Goal: Use online tool/utility: Utilize a website feature to perform a specific function

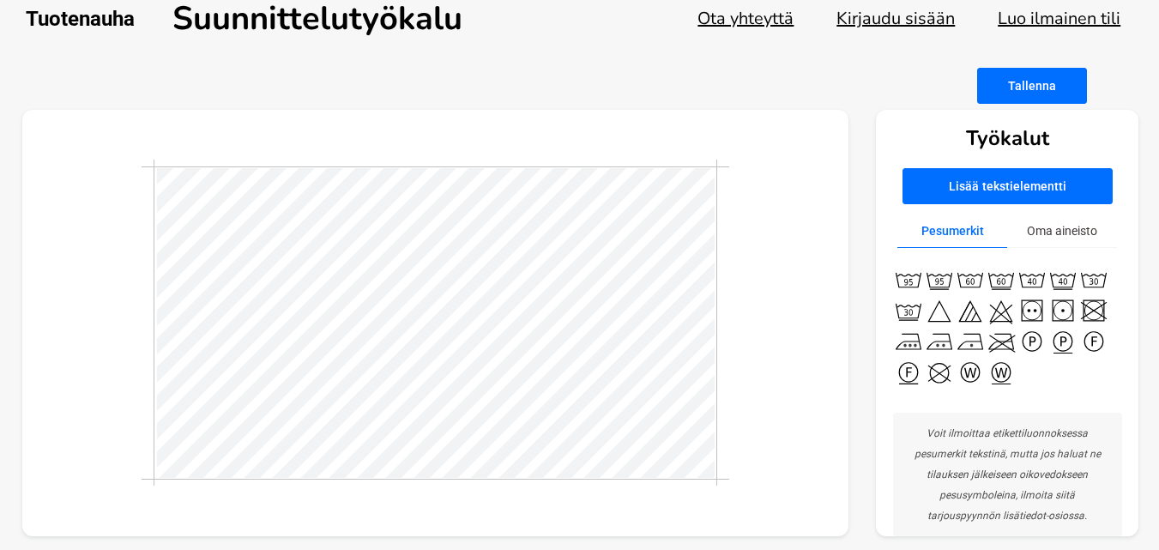
scroll to position [28, 0]
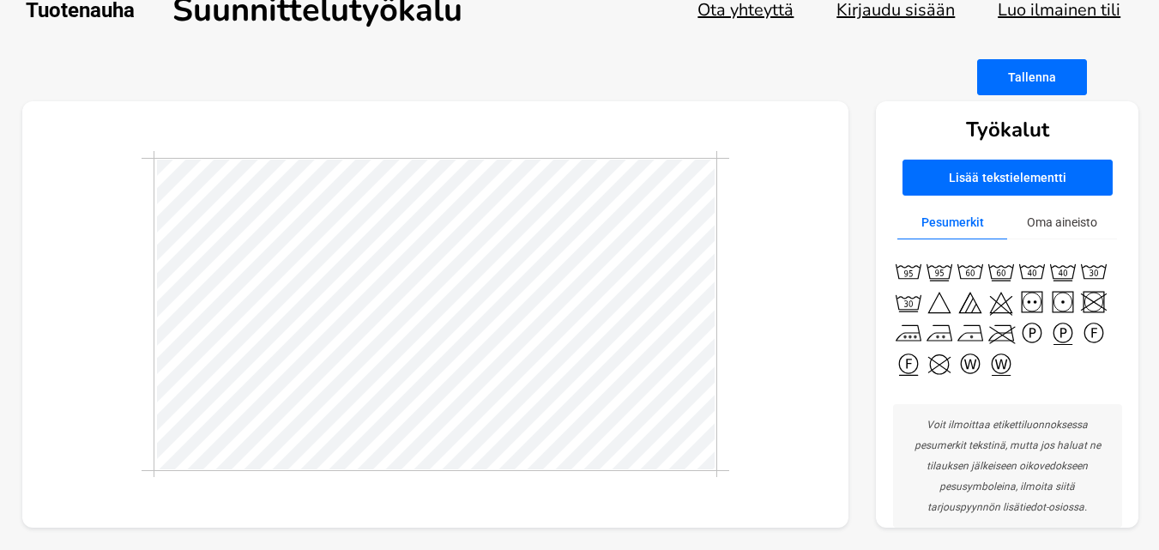
click at [1053, 222] on button "Oma aineisto" at bounding box center [1062, 222] width 110 height 33
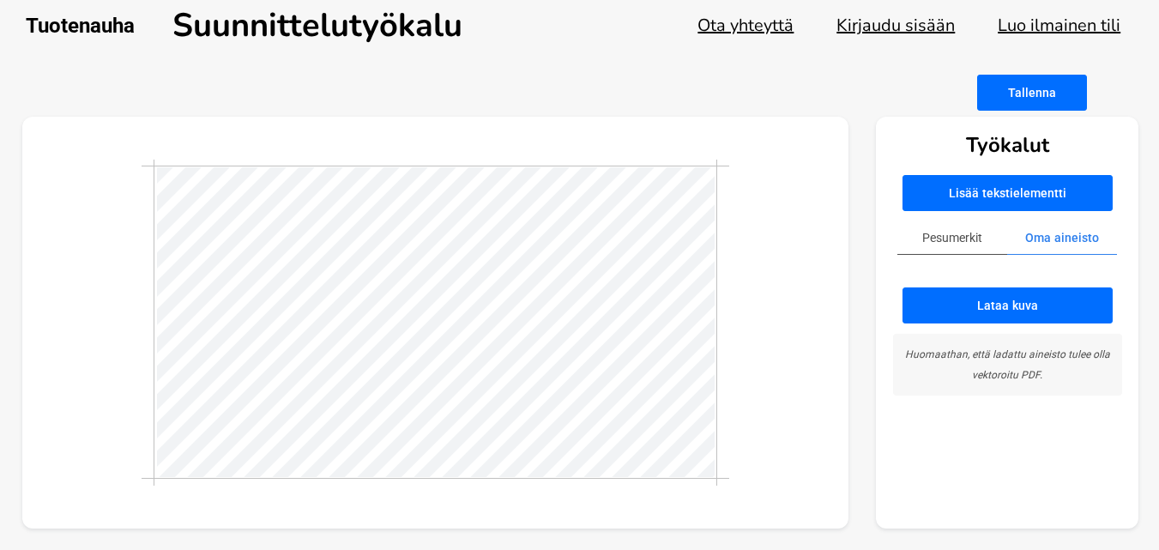
scroll to position [13, 0]
click at [947, 251] on button "Pesumerkit" at bounding box center [952, 237] width 110 height 33
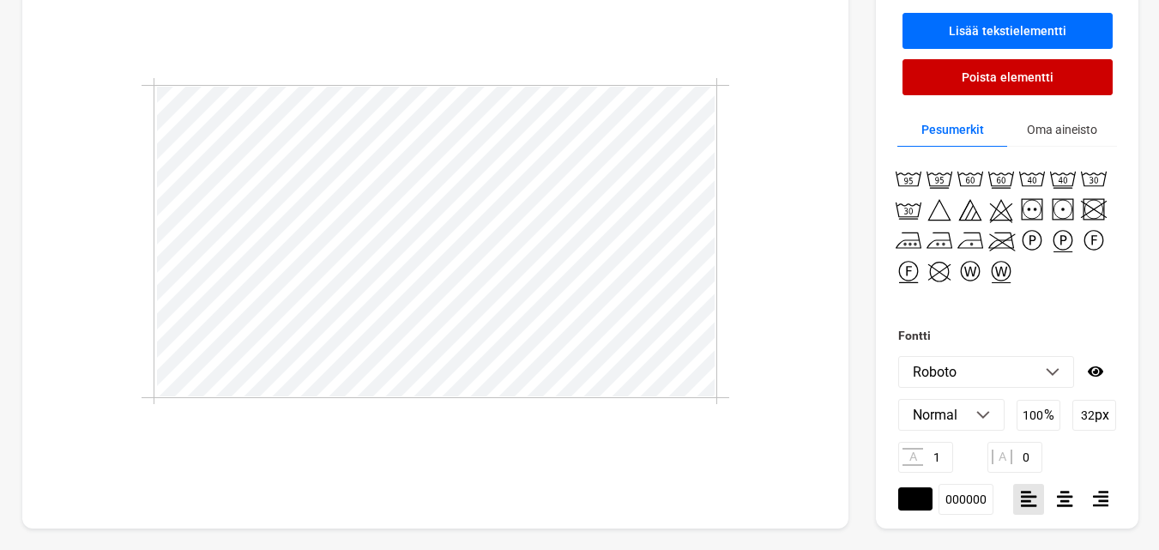
scroll to position [2, 9]
click at [786, 155] on div at bounding box center [435, 242] width 827 height 574
click at [782, 189] on div at bounding box center [435, 242] width 827 height 574
click at [709, 303] on div at bounding box center [435, 241] width 587 height 326
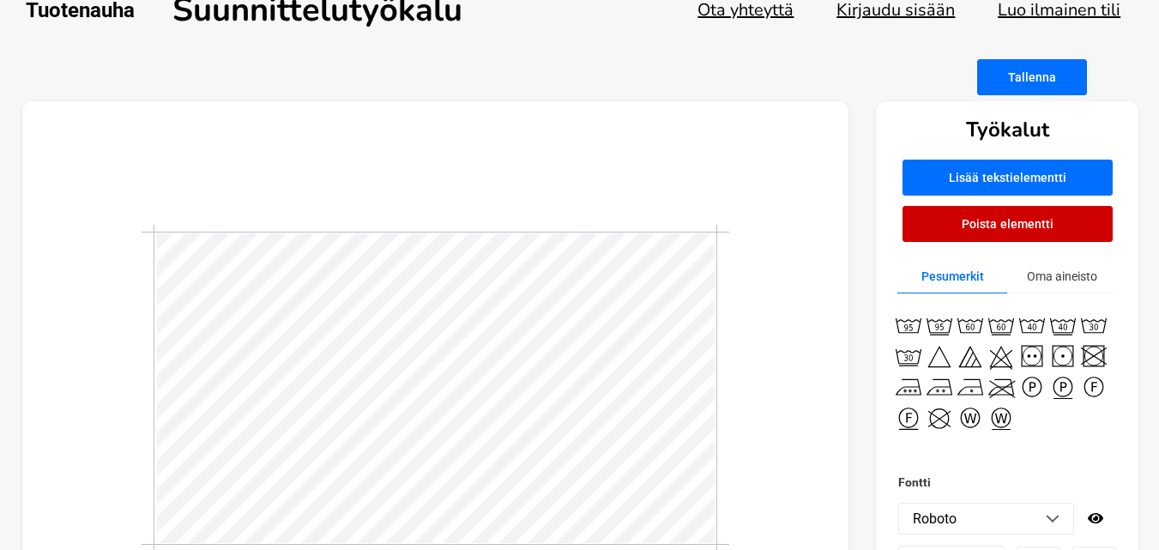
scroll to position [3, 3]
drag, startPoint x: 718, startPoint y: 298, endPoint x: 669, endPoint y: 225, distance: 87.8
click at [669, 225] on div at bounding box center [435, 388] width 587 height 326
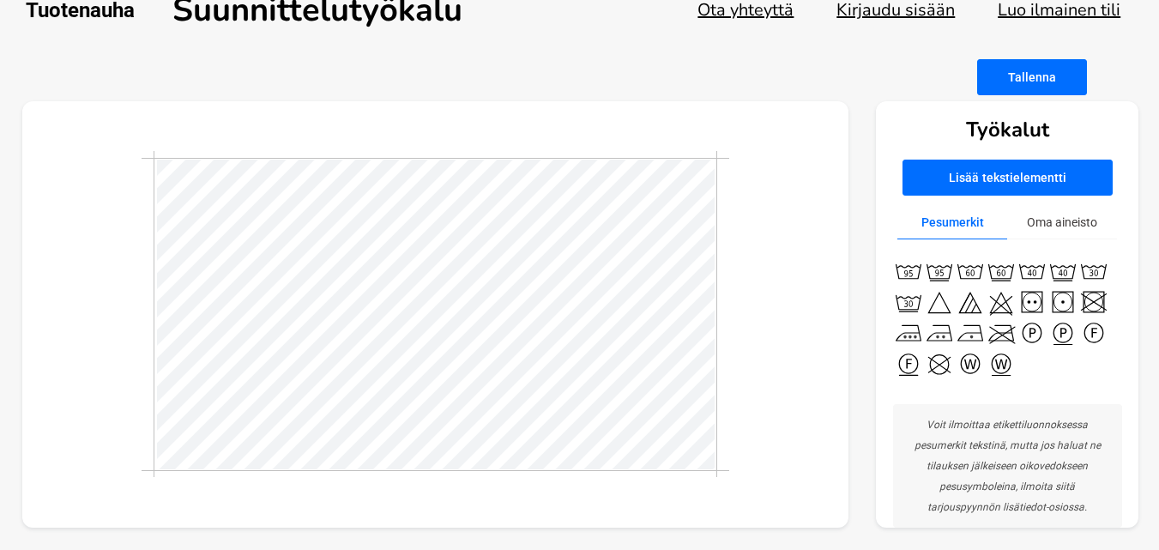
click at [722, 291] on div at bounding box center [435, 314] width 587 height 313
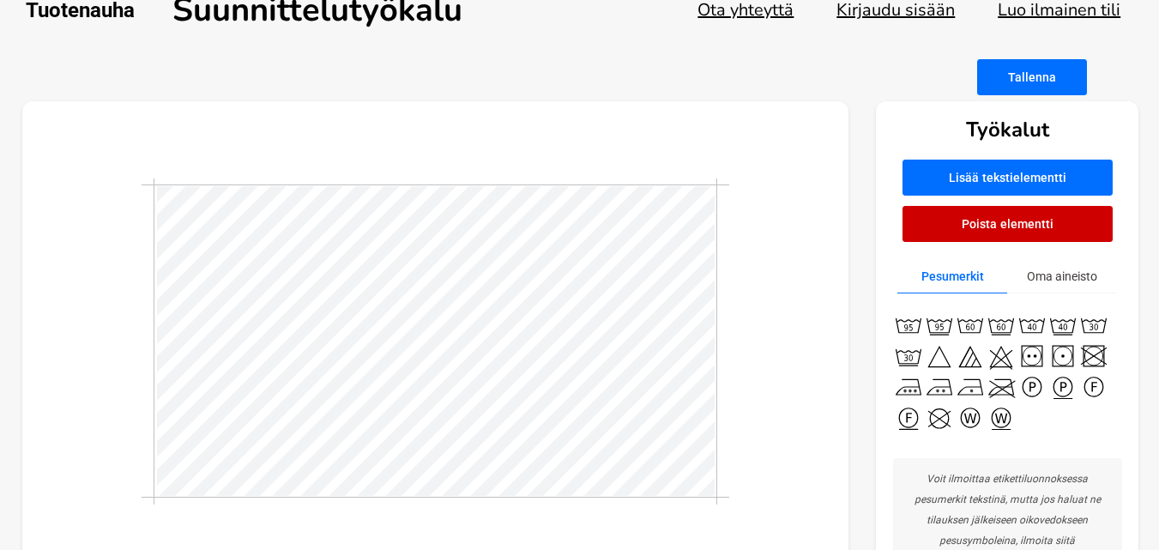
click at [772, 384] on div at bounding box center [435, 341] width 827 height 480
click at [823, 361] on div at bounding box center [435, 341] width 827 height 480
click at [648, 75] on div "Tallenna" at bounding box center [580, 77] width 1116 height 36
click at [740, 222] on div at bounding box center [435, 341] width 827 height 480
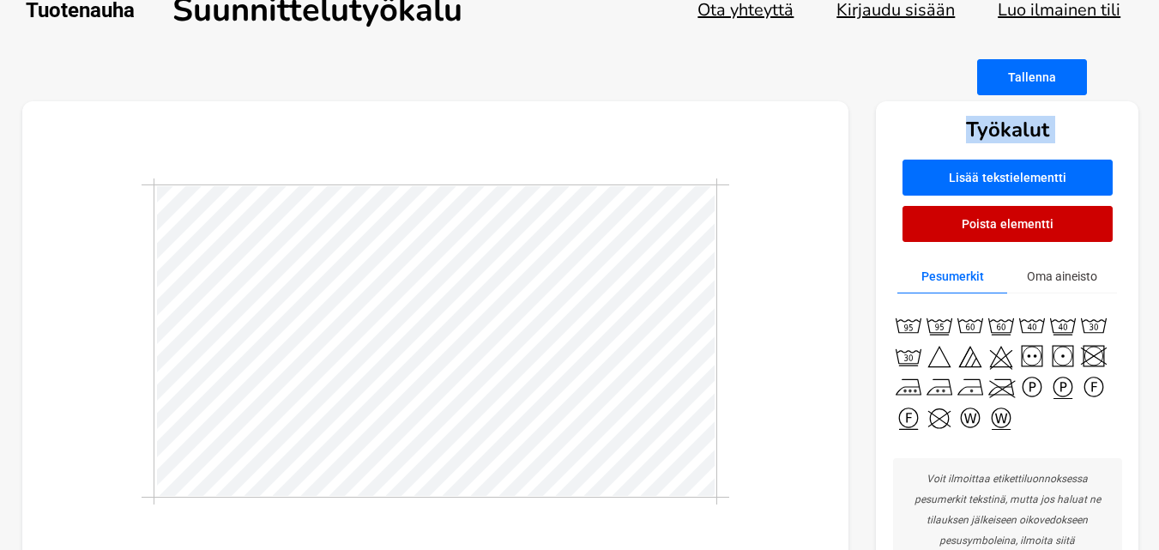
click at [740, 222] on div at bounding box center [435, 341] width 827 height 480
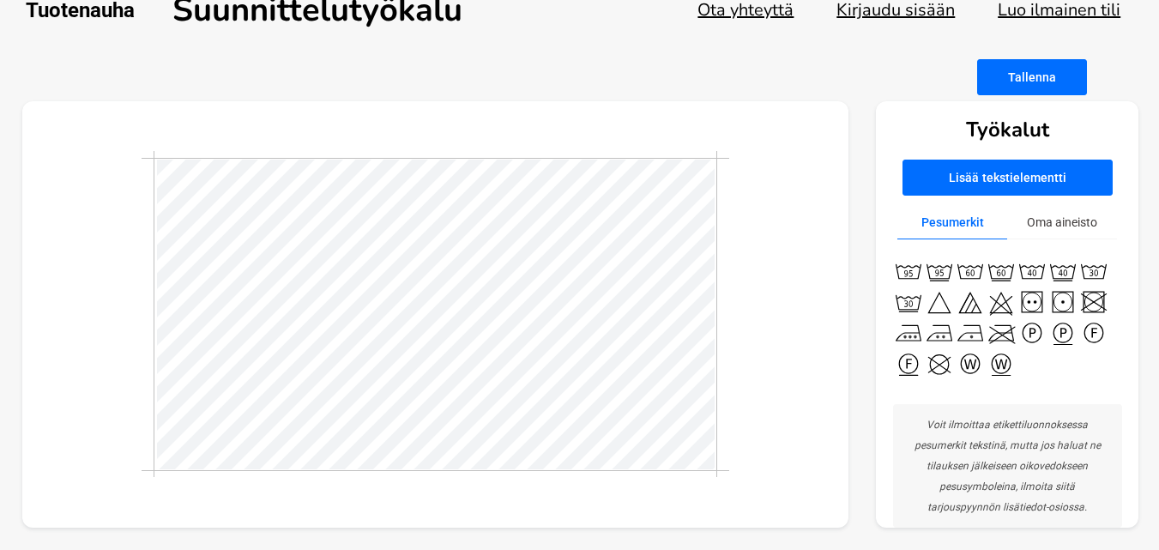
click at [769, 328] on div at bounding box center [435, 314] width 827 height 427
drag, startPoint x: 718, startPoint y: 388, endPoint x: 805, endPoint y: 341, distance: 98.3
click at [805, 341] on div at bounding box center [435, 314] width 827 height 427
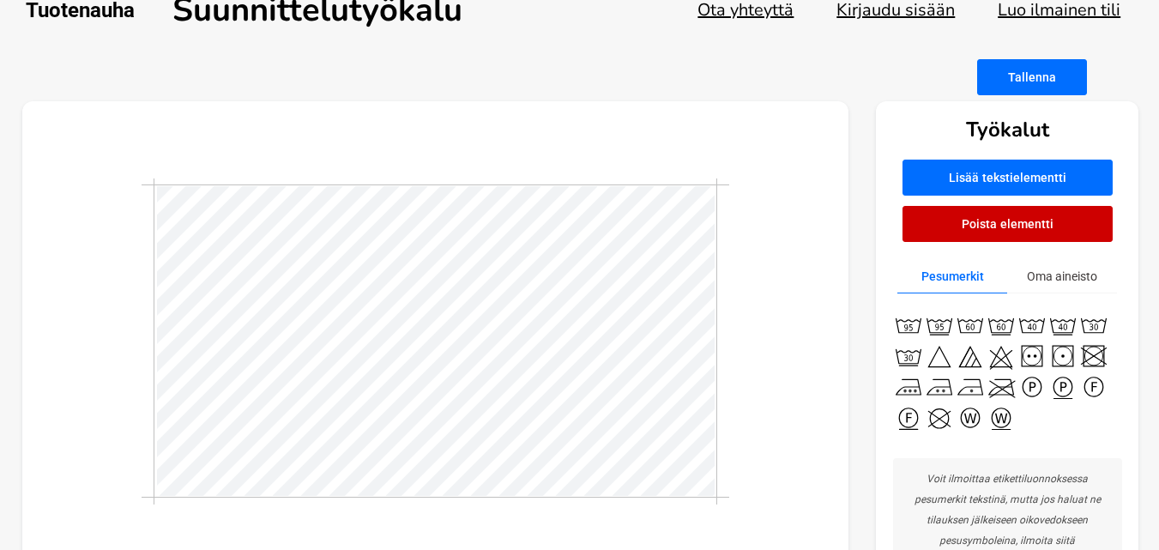
click at [784, 436] on div at bounding box center [435, 341] width 827 height 480
click at [875, 375] on div "Työkalut Lisää tekstielementti Poista elementti Pesumerkit Oma aineisto Voit il…" at bounding box center [580, 341] width 1116 height 480
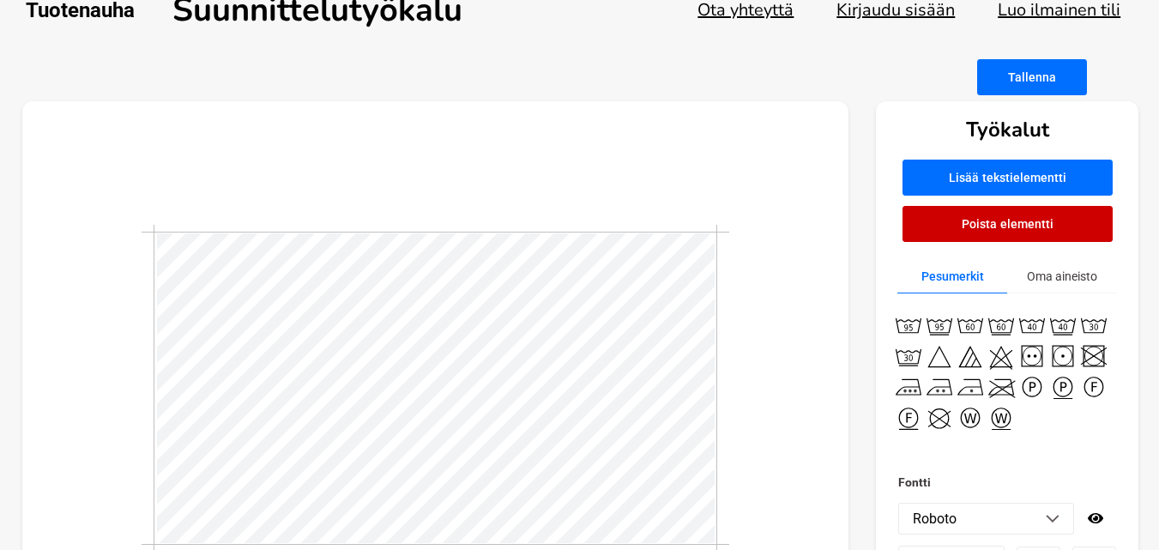
scroll to position [3, 4]
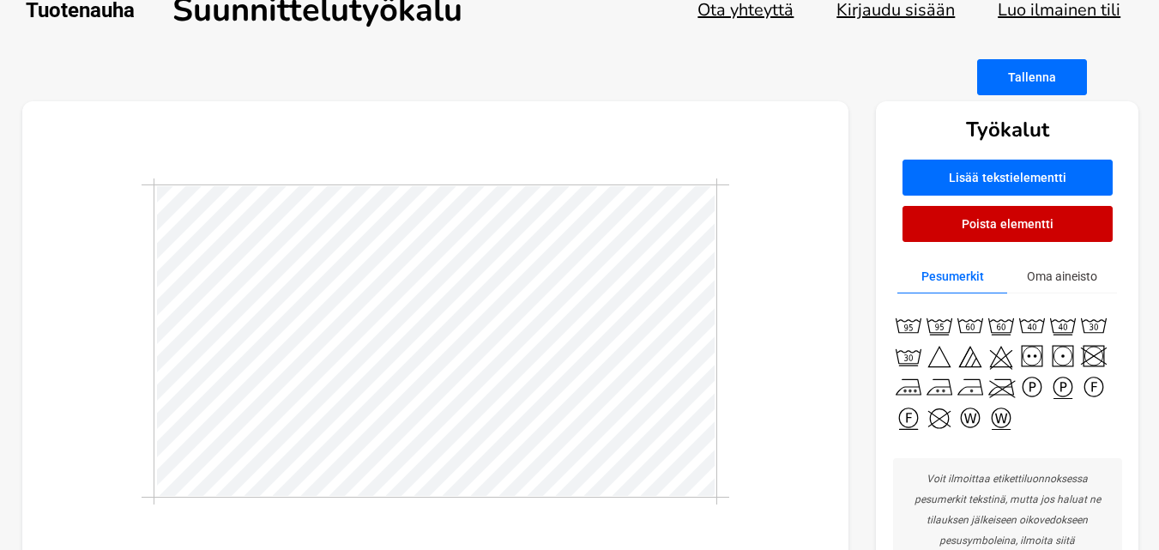
click at [766, 318] on div at bounding box center [435, 341] width 827 height 480
click at [762, 284] on div at bounding box center [435, 341] width 827 height 480
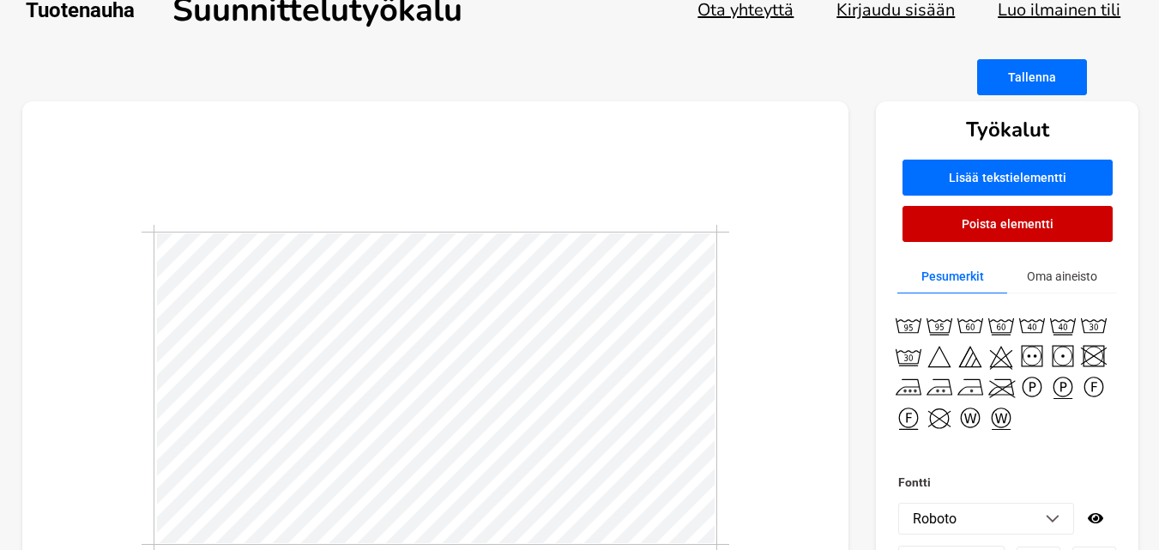
click at [734, 362] on div at bounding box center [435, 388] width 827 height 574
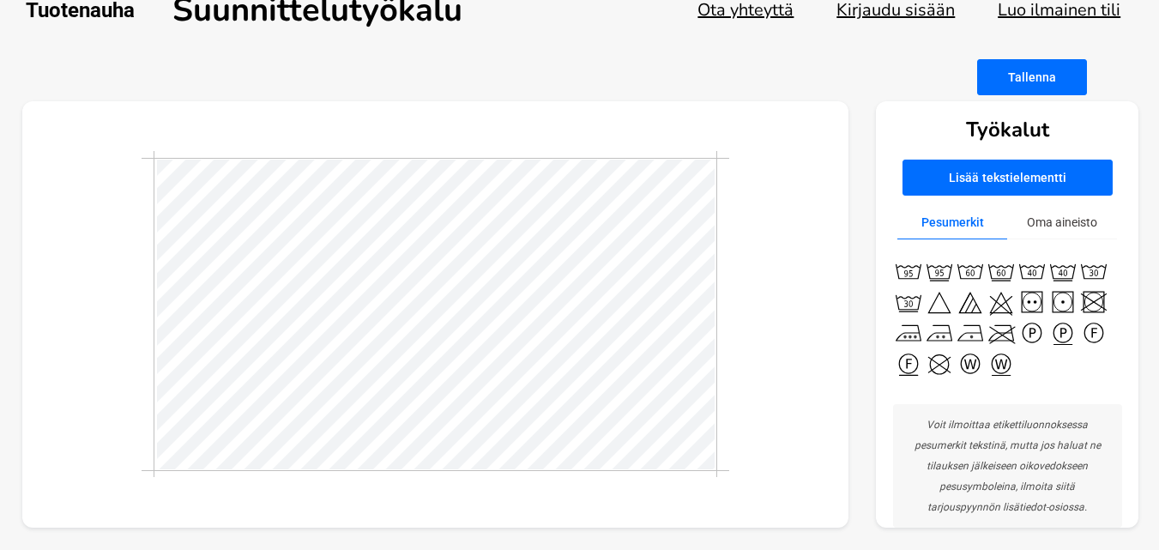
click at [1017, 84] on button "Tallenna" at bounding box center [1032, 77] width 110 height 36
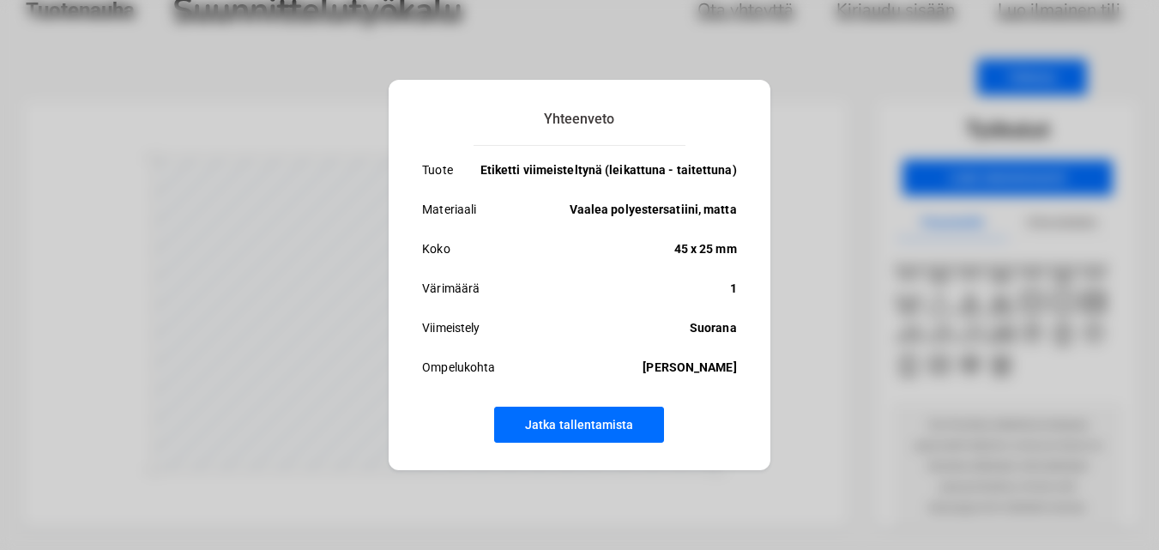
click at [873, 199] on div "Yhteenveto Tuote Etiketti viimeisteltynä (leikattuna - taitettuna) Materiaali V…" at bounding box center [579, 275] width 1159 height 550
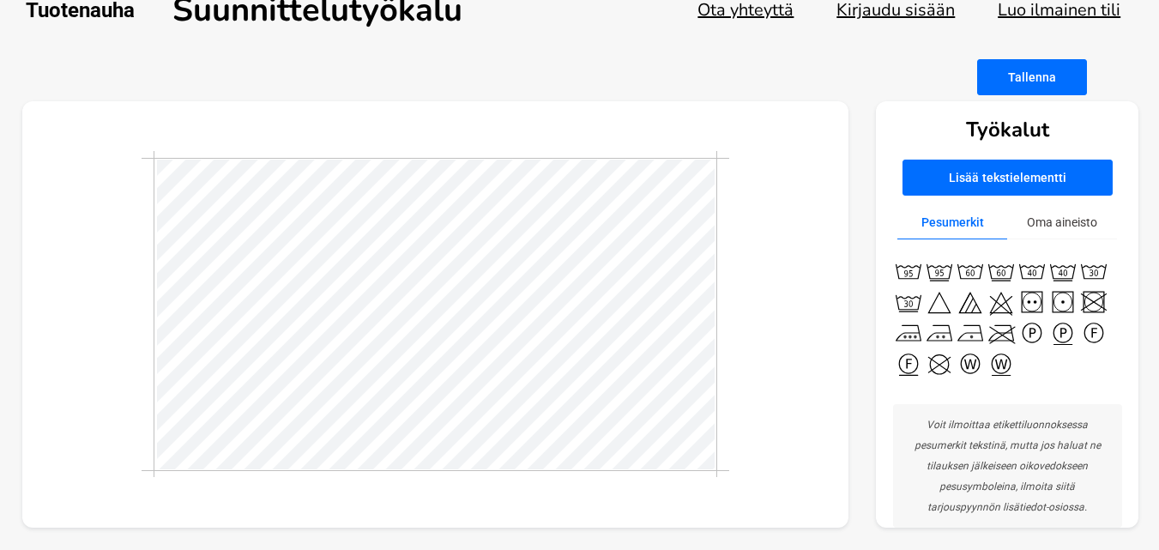
click at [1025, 74] on button "Tallenna" at bounding box center [1032, 77] width 110 height 36
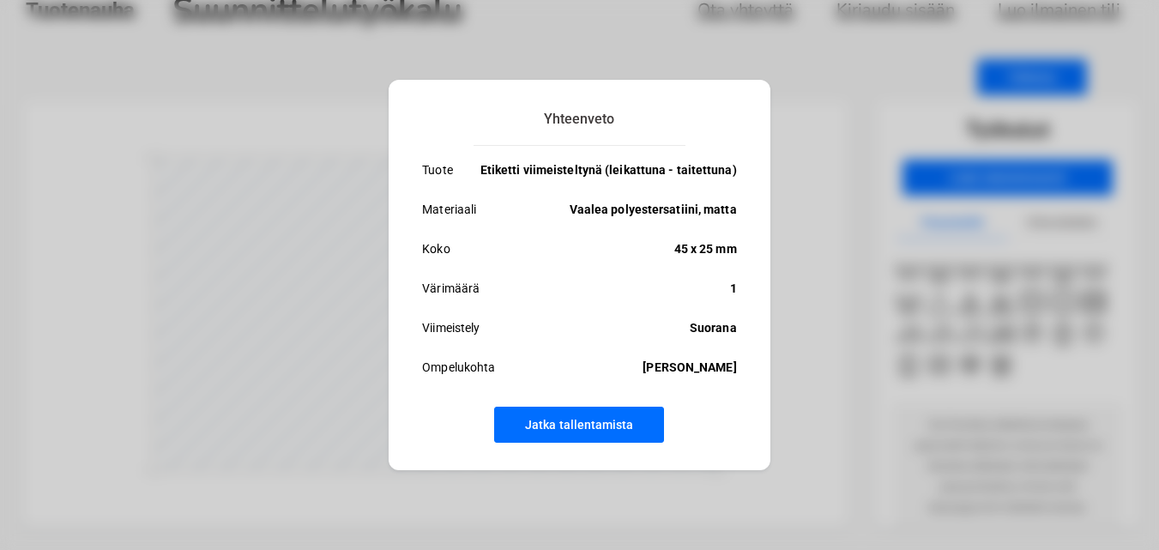
click at [580, 418] on button "Jatka tallentamista" at bounding box center [579, 425] width 170 height 36
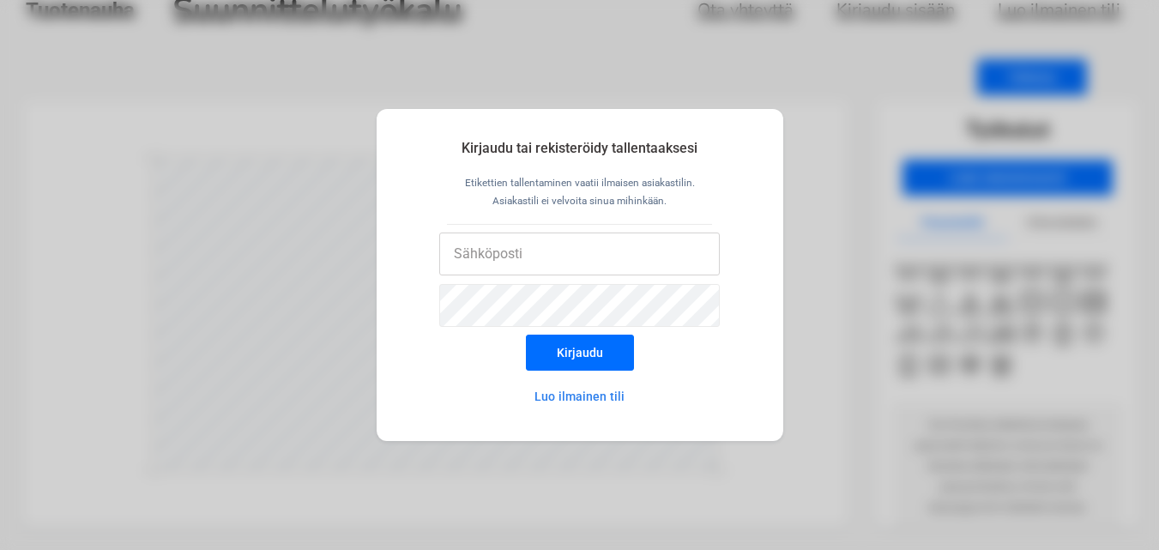
click at [583, 271] on input "email" at bounding box center [579, 253] width 281 height 43
type input "[EMAIL_ADDRESS][DOMAIN_NAME]"
click at [526, 335] on button "Kirjaudu" at bounding box center [580, 353] width 108 height 36
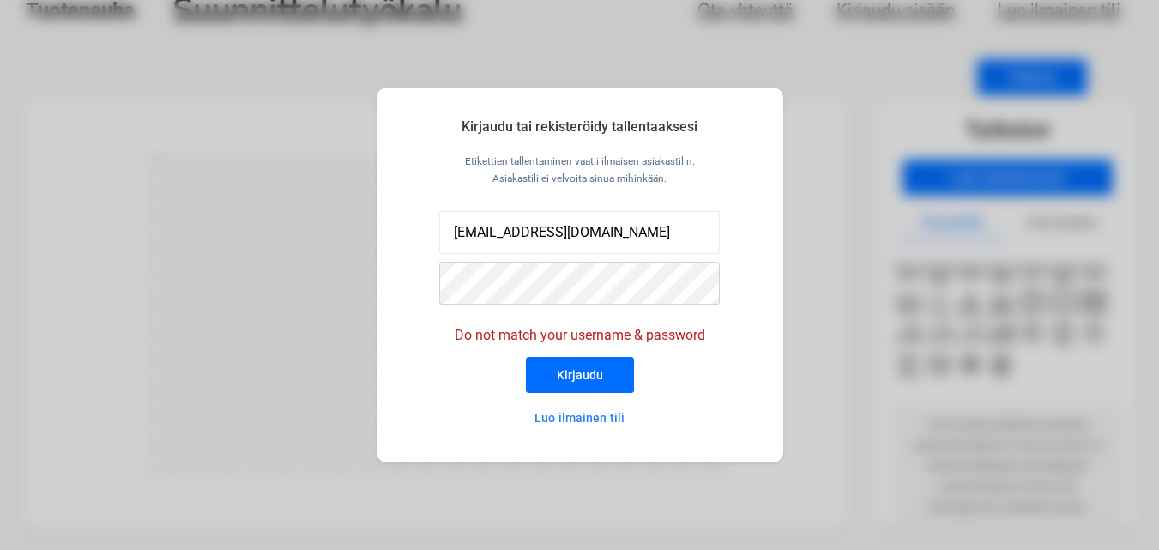
click at [526, 357] on button "Kirjaudu" at bounding box center [580, 375] width 108 height 36
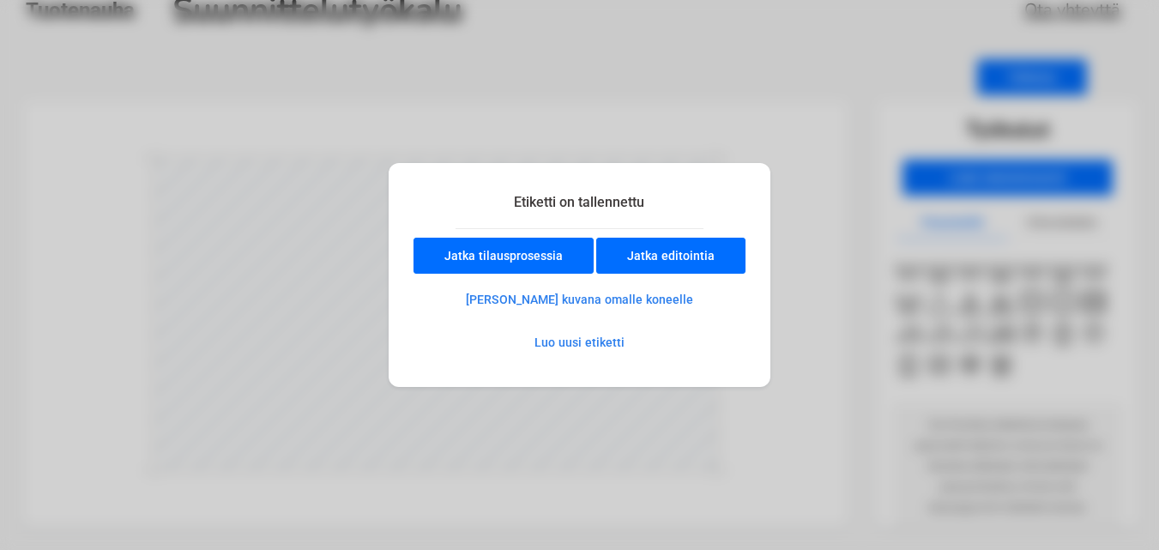
click at [622, 293] on button "[PERSON_NAME] kuvana omalle koneelle" at bounding box center [579, 299] width 287 height 34
click at [584, 297] on button "[PERSON_NAME] kuvana omalle koneelle" at bounding box center [579, 299] width 287 height 34
